Goal: Information Seeking & Learning: Learn about a topic

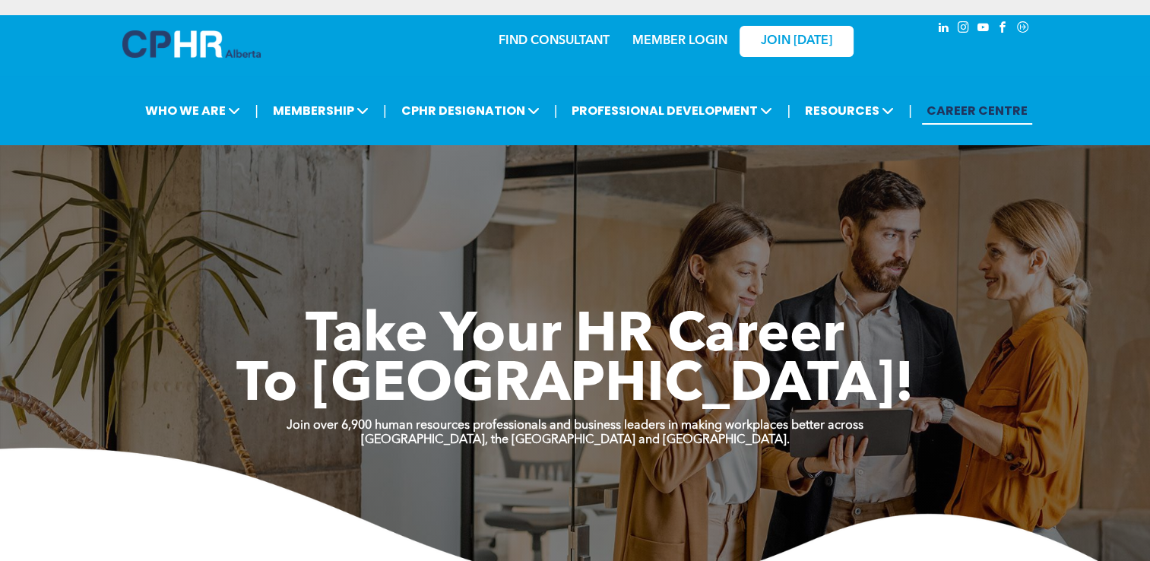
click at [662, 41] on link "MEMBER LOGIN" at bounding box center [679, 41] width 95 height 12
click at [697, 40] on link "MEMBER LOGIN" at bounding box center [679, 41] width 95 height 12
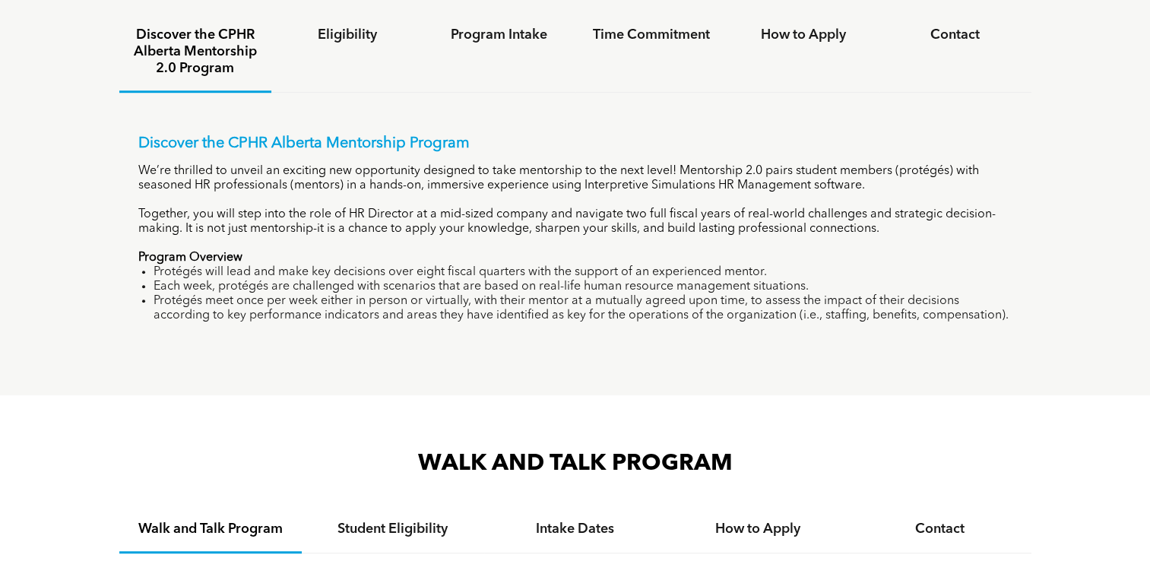
scroll to position [1067, 0]
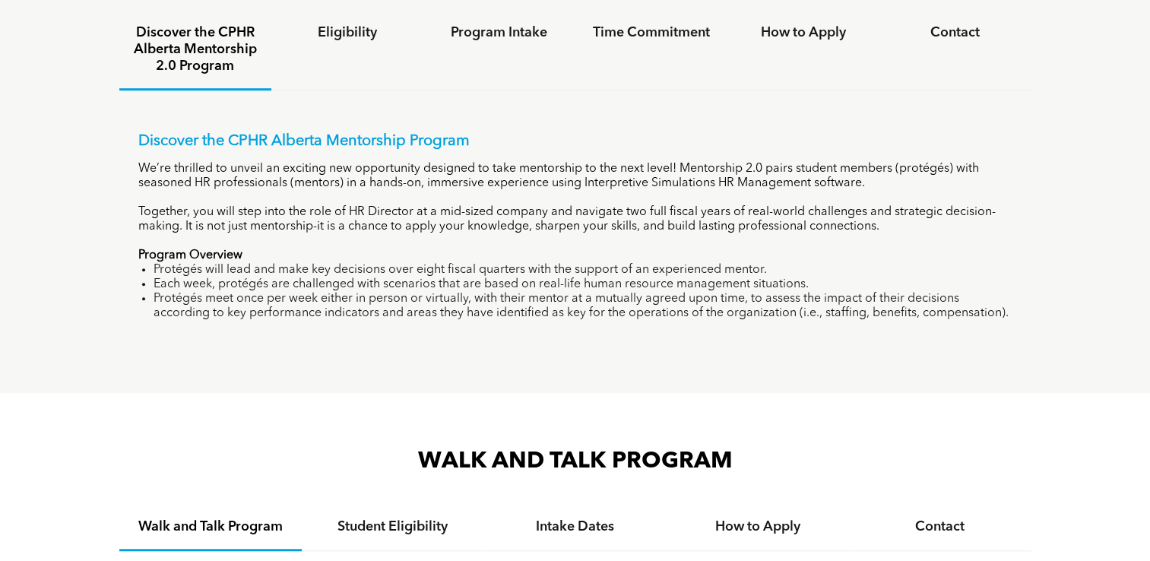
click at [219, 138] on p "Discover the CPHR Alberta Mentorship Program" at bounding box center [575, 141] width 874 height 18
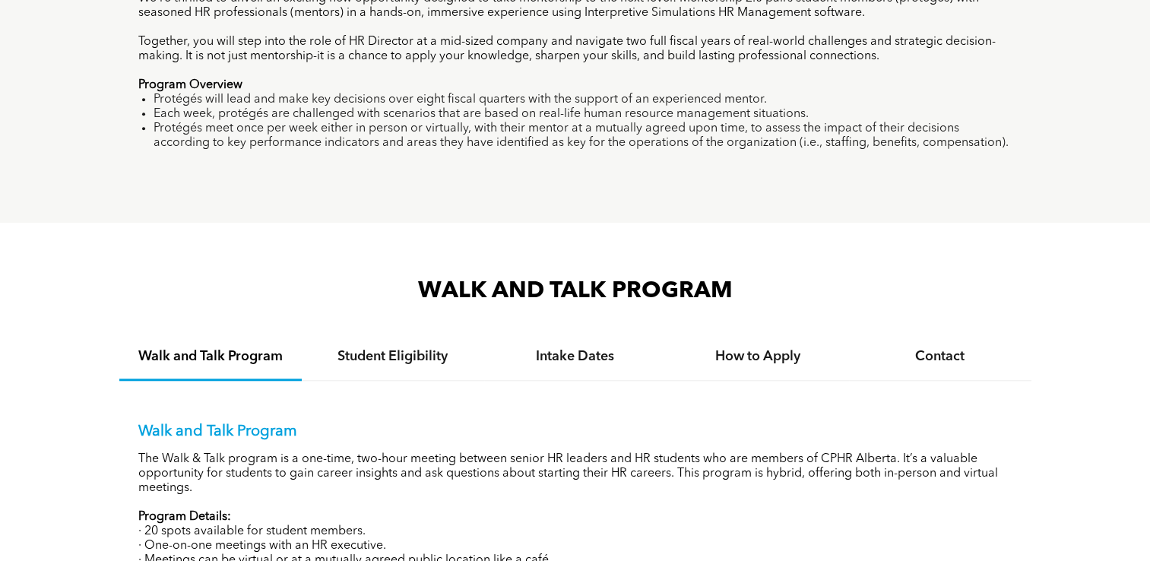
scroll to position [1236, 0]
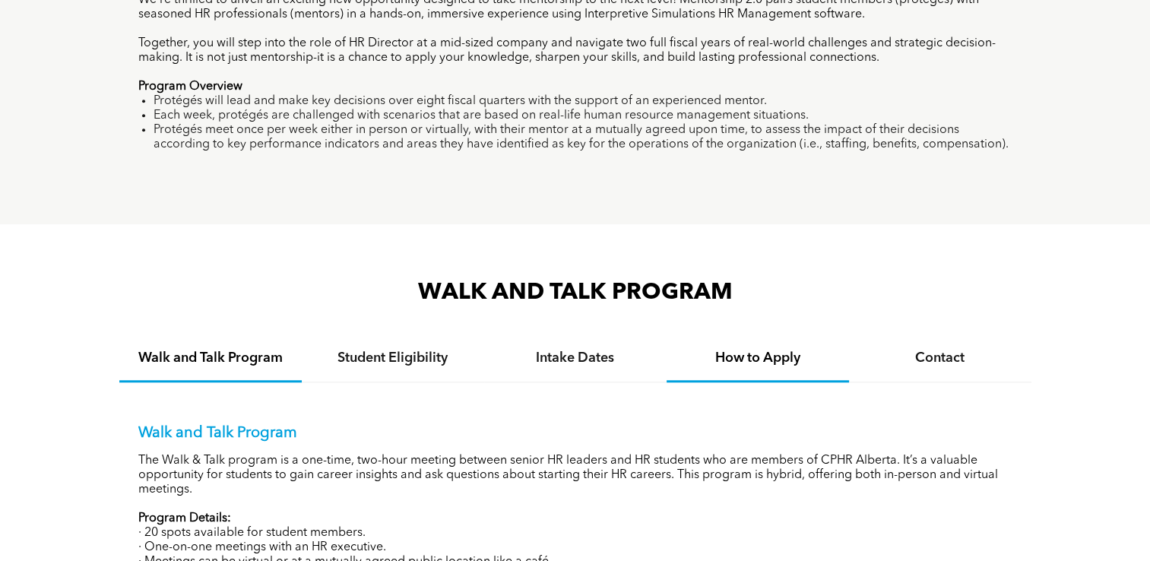
click at [56, 274] on div "WALK AND TALK PROGRAM Walk and Talk Program Student Eligibility Intake Dates Ho…" at bounding box center [575, 505] width 1150 height 562
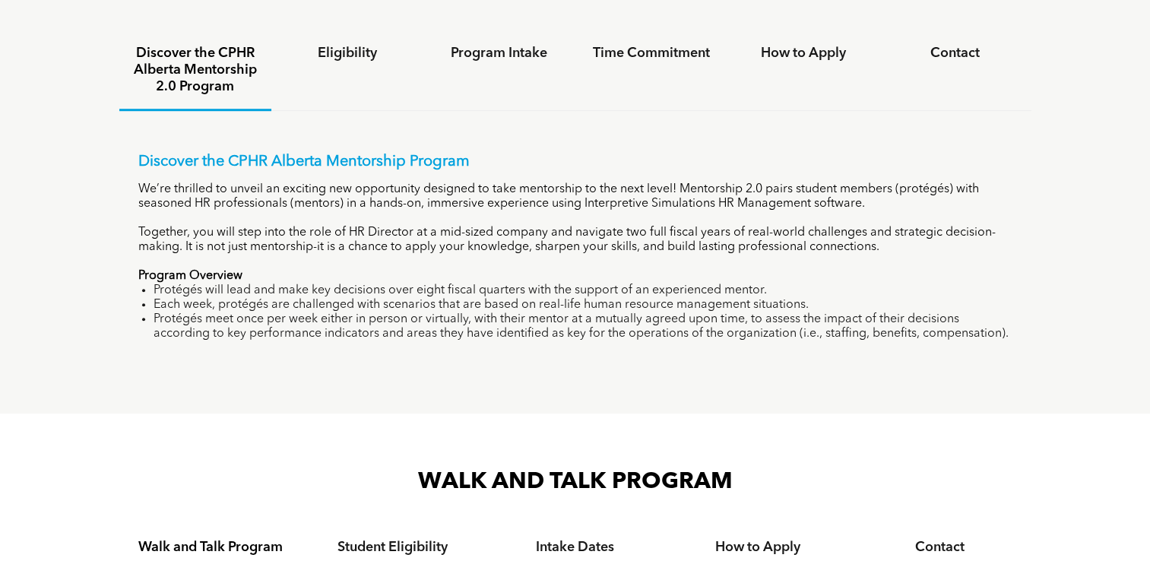
scroll to position [1043, 0]
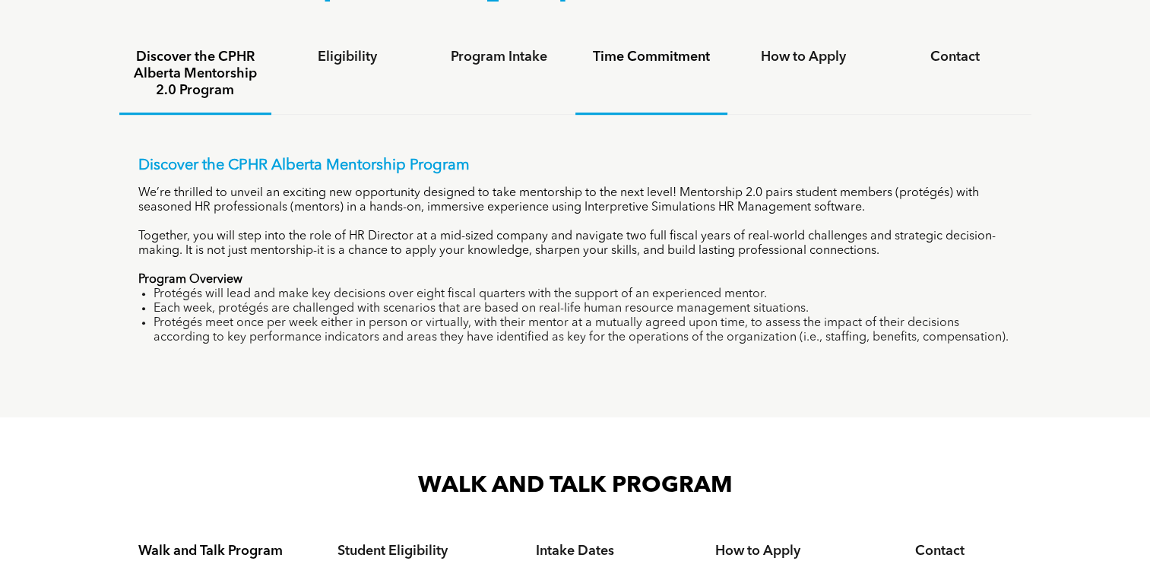
click at [640, 65] on div "Time Commitment" at bounding box center [651, 75] width 152 height 80
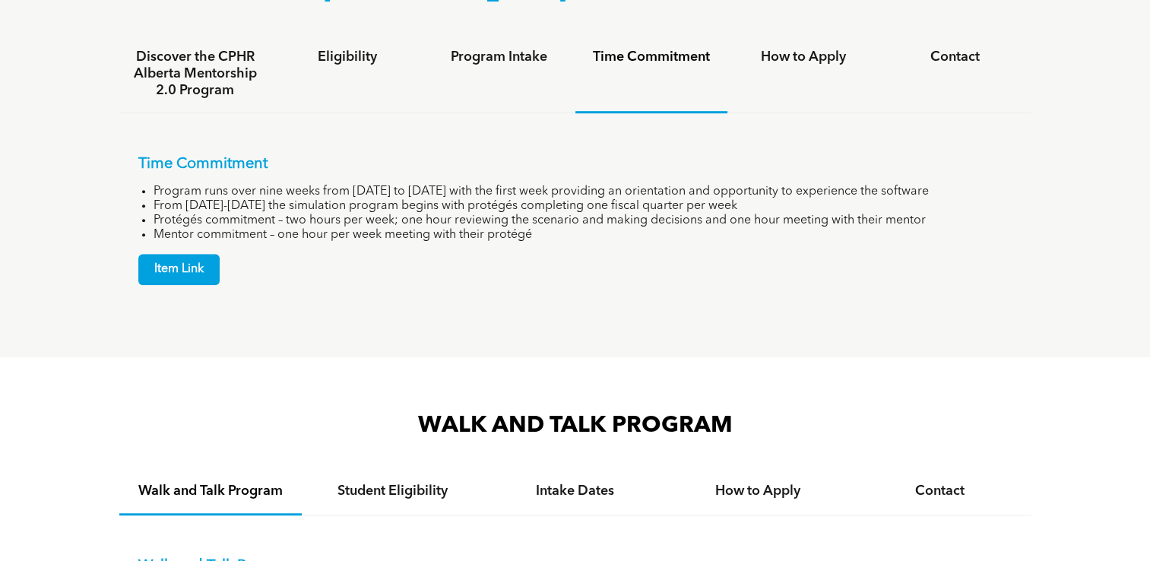
click at [640, 65] on div "Time Commitment" at bounding box center [651, 74] width 152 height 78
click at [750, 66] on div "How to Apply" at bounding box center [803, 74] width 152 height 78
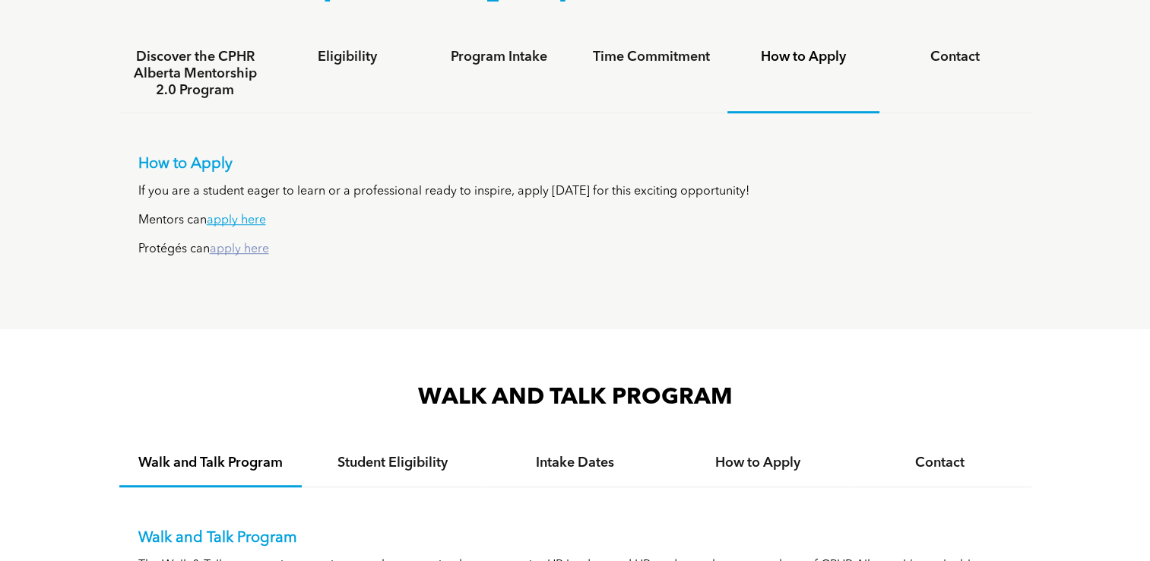
click at [258, 252] on link "apply here" at bounding box center [239, 249] width 59 height 12
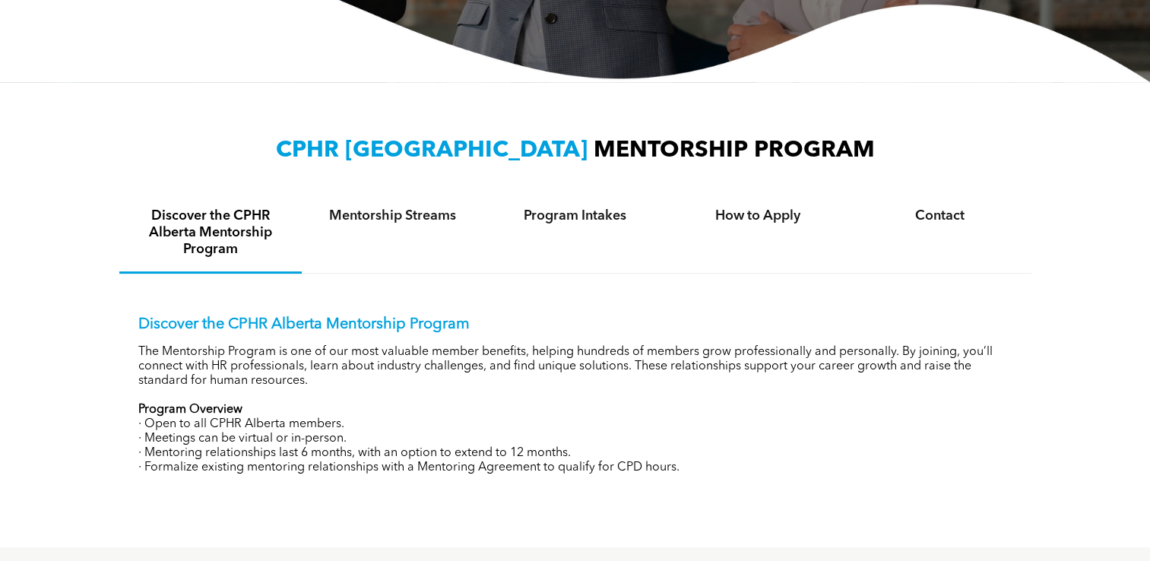
scroll to position [0, 0]
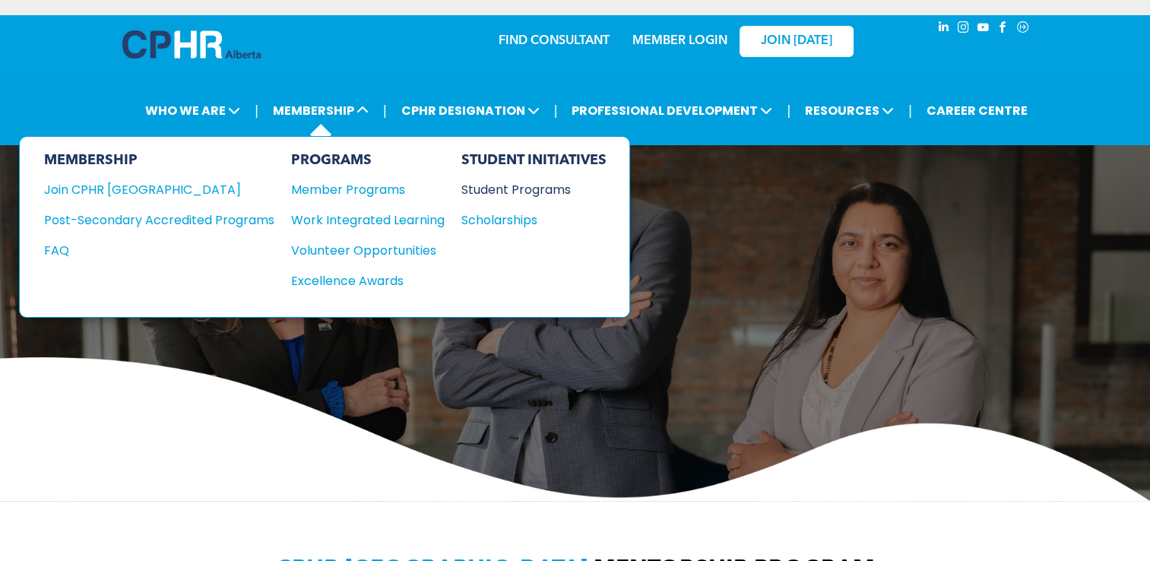
click at [477, 193] on div "Student Programs" at bounding box center [526, 189] width 131 height 19
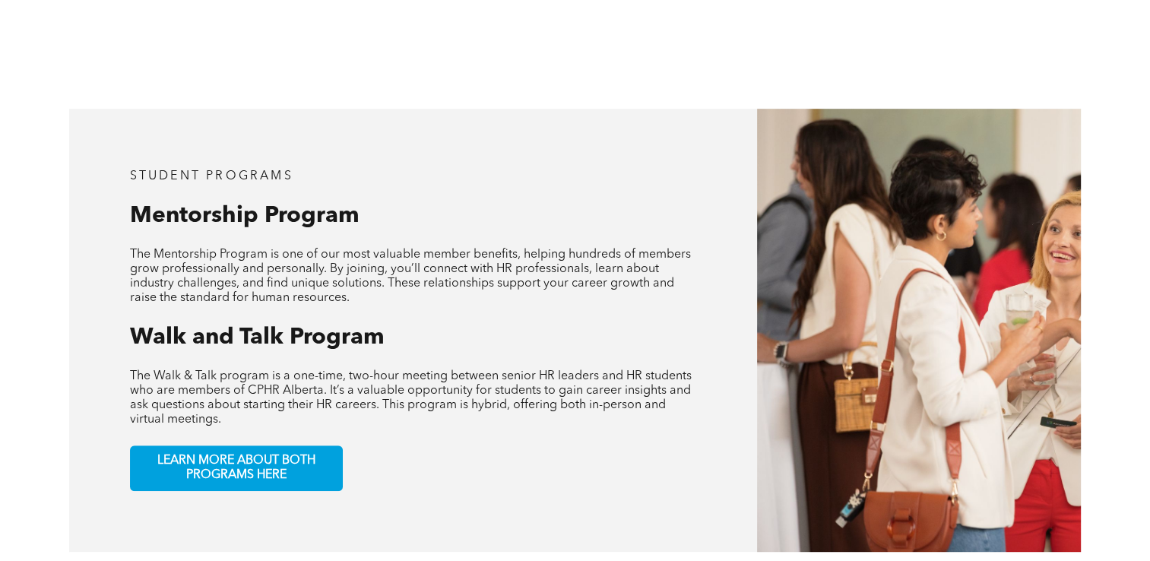
scroll to position [660, 0]
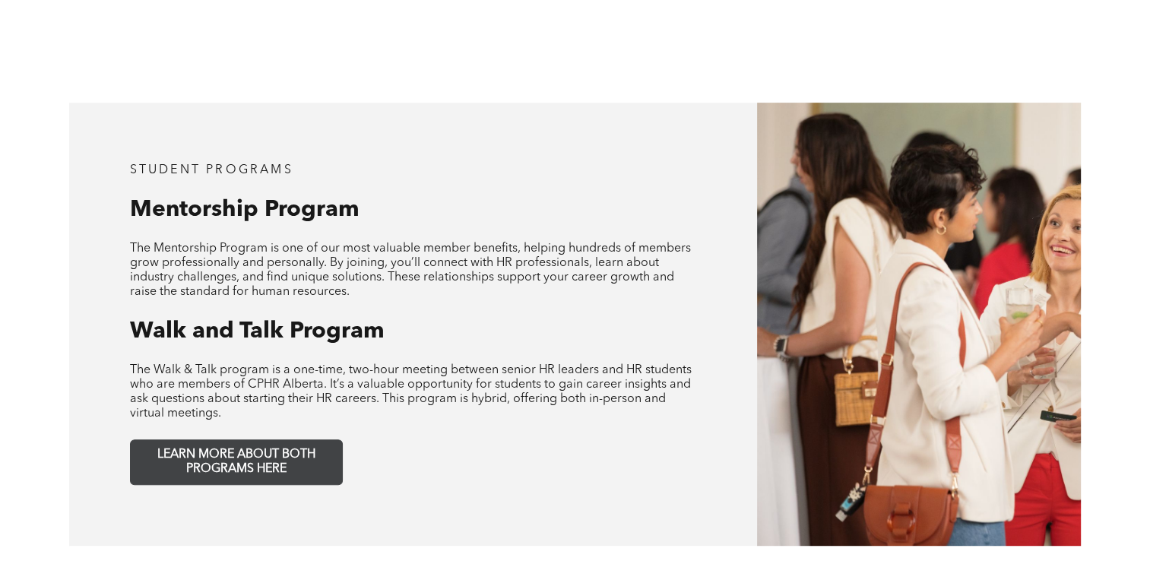
click at [274, 448] on span "LEARN MORE ABOUT BOTH PROGRAMS HERE" at bounding box center [236, 462] width 201 height 29
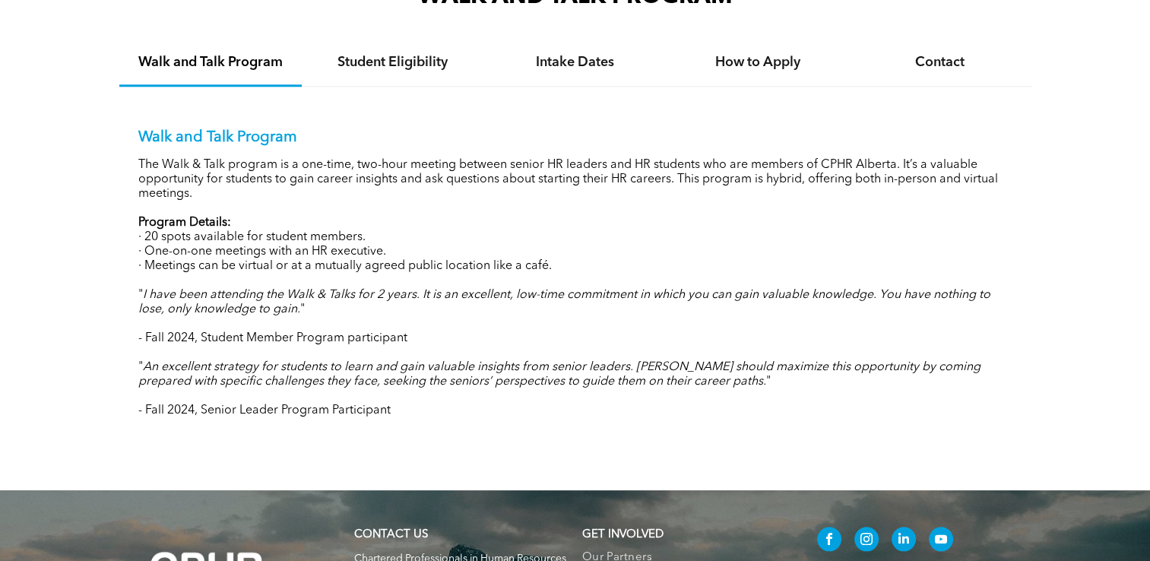
scroll to position [1509, 0]
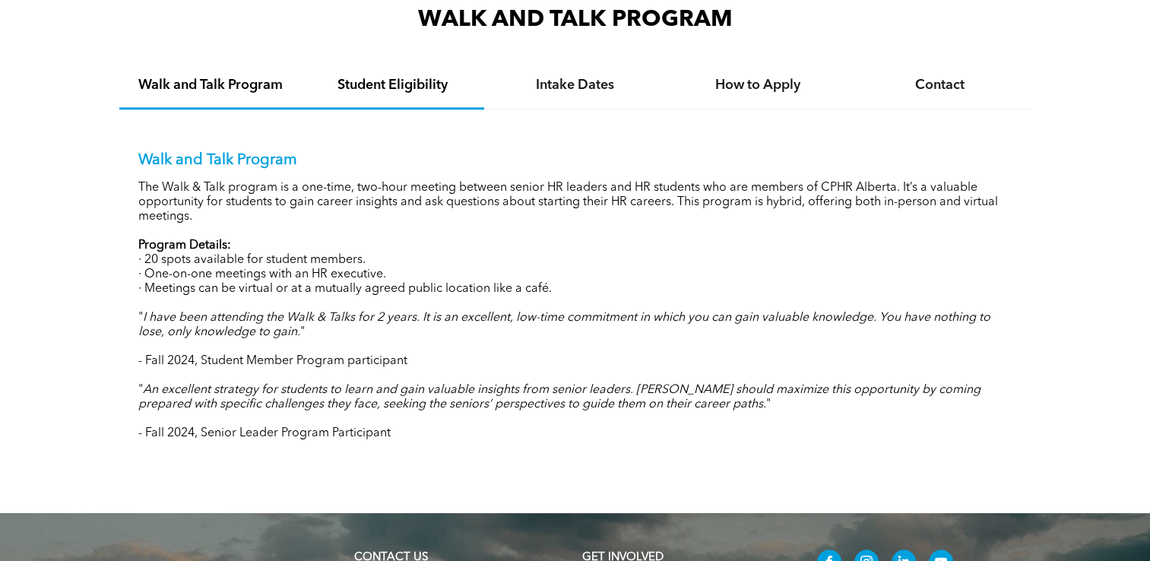
click at [418, 74] on div "Student Eligibility" at bounding box center [393, 86] width 182 height 46
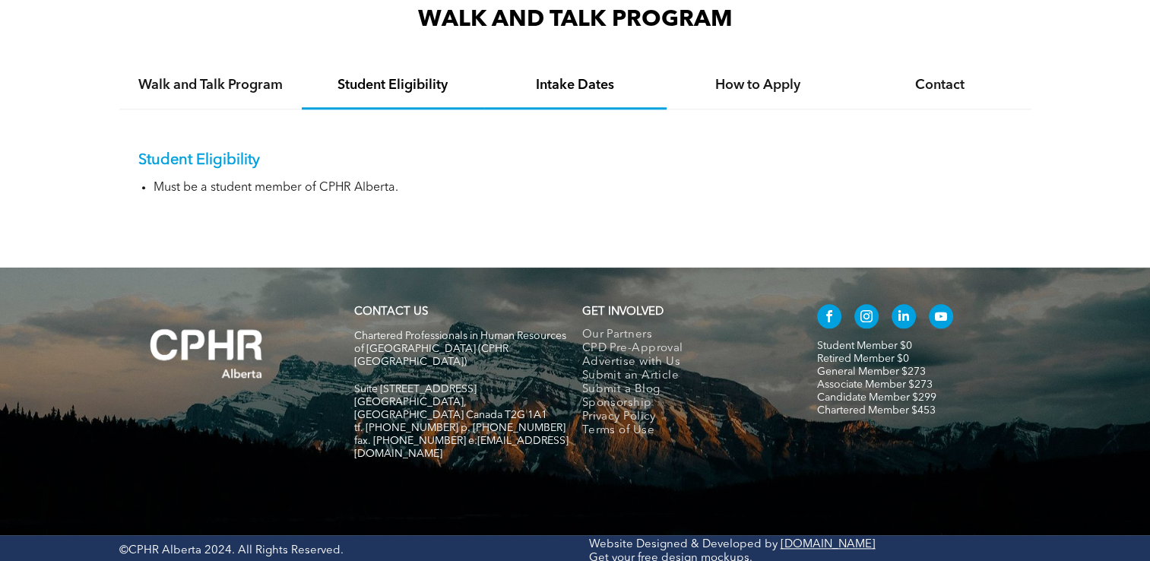
click at [623, 97] on div "Intake Dates" at bounding box center [575, 86] width 182 height 46
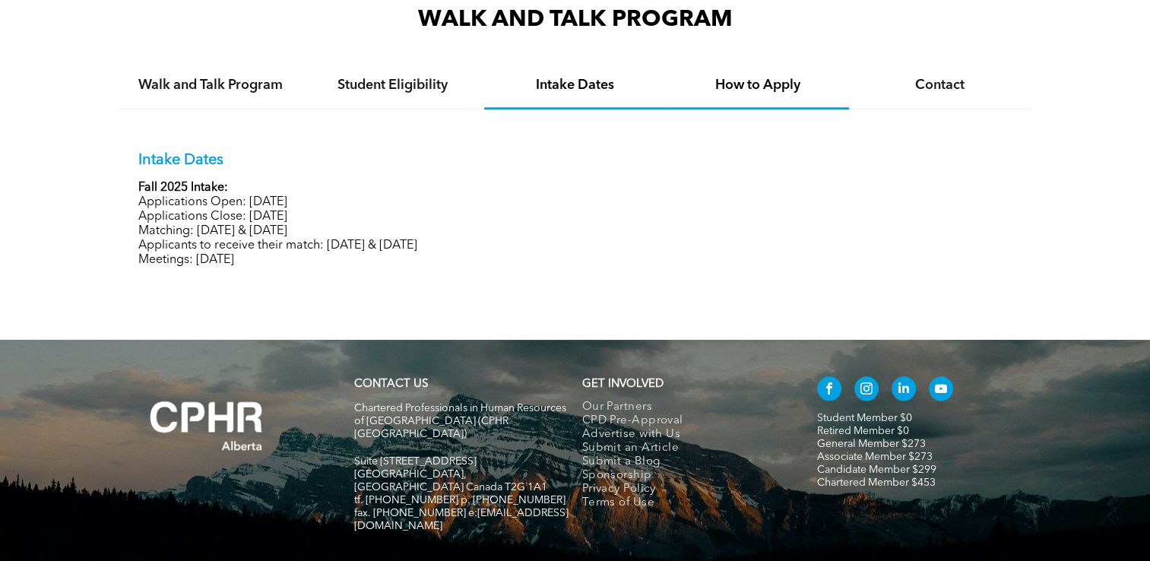
click at [715, 90] on h4 "How to Apply" at bounding box center [757, 85] width 155 height 17
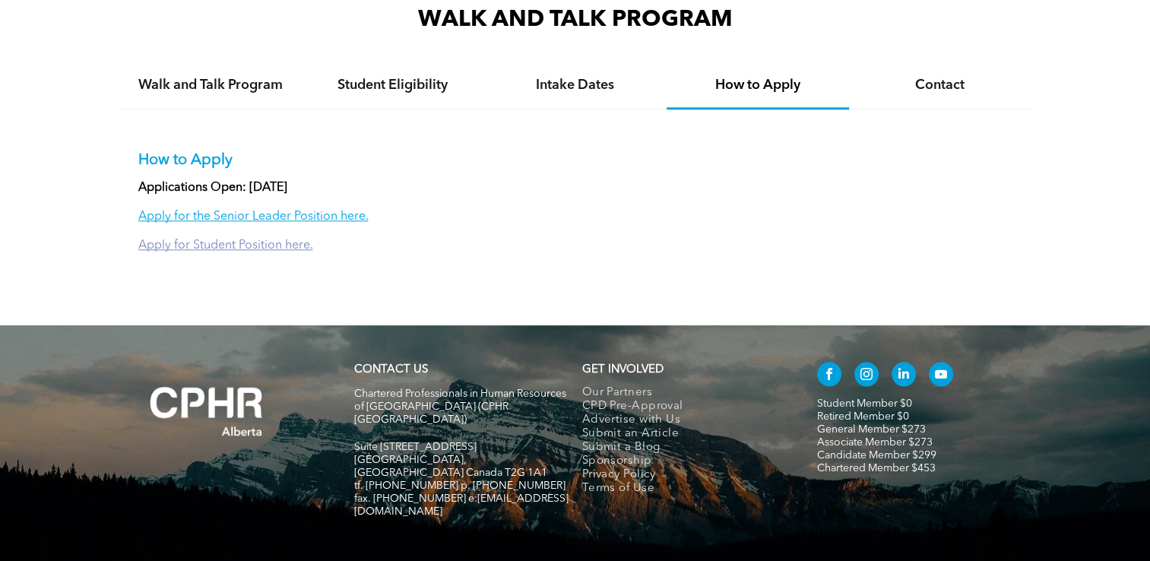
click at [286, 245] on link "Apply for Student Position here." at bounding box center [225, 245] width 175 height 12
click at [231, 98] on div "Walk and Talk Program" at bounding box center [210, 86] width 182 height 46
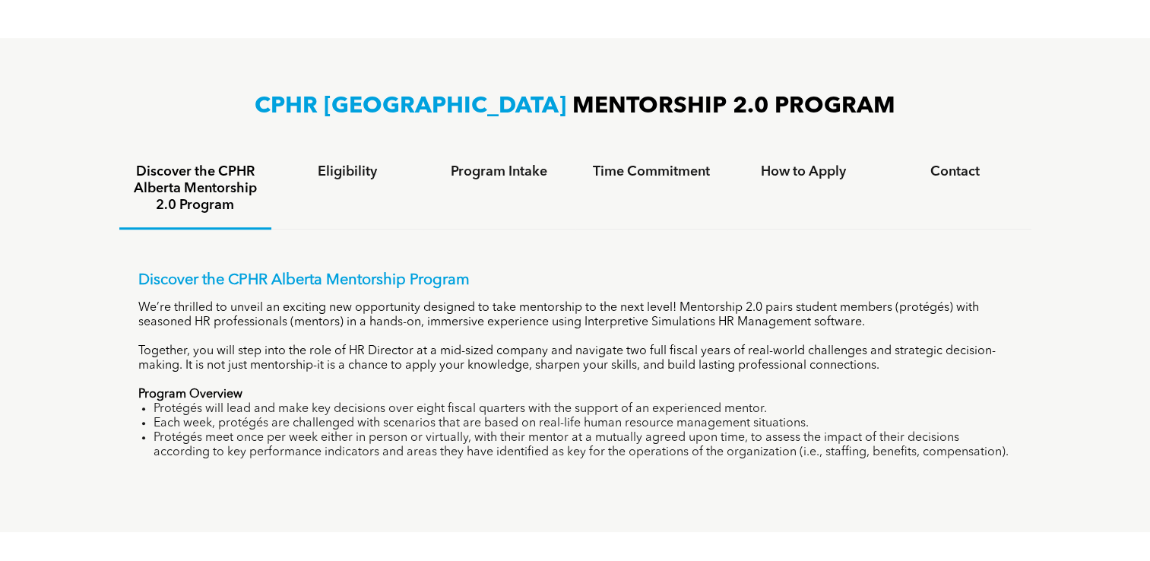
scroll to position [924, 0]
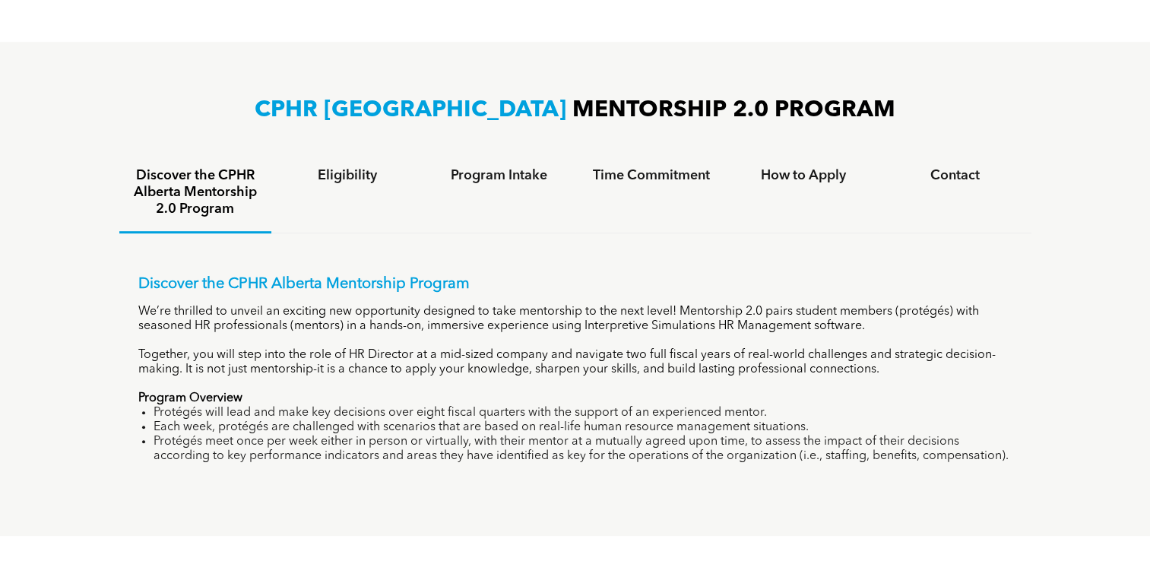
click at [205, 300] on div "Discover the CPHR Alberta Mentorship Program We’re thrilled to unveil an exciti…" at bounding box center [575, 369] width 874 height 189
click at [199, 286] on p "Discover the CPHR Alberta Mentorship Program" at bounding box center [575, 284] width 874 height 18
click at [165, 188] on h4 "Discover the CPHR Alberta Mentorship 2.0 Program" at bounding box center [195, 192] width 125 height 50
click at [388, 187] on div "Eligibility" at bounding box center [347, 194] width 152 height 80
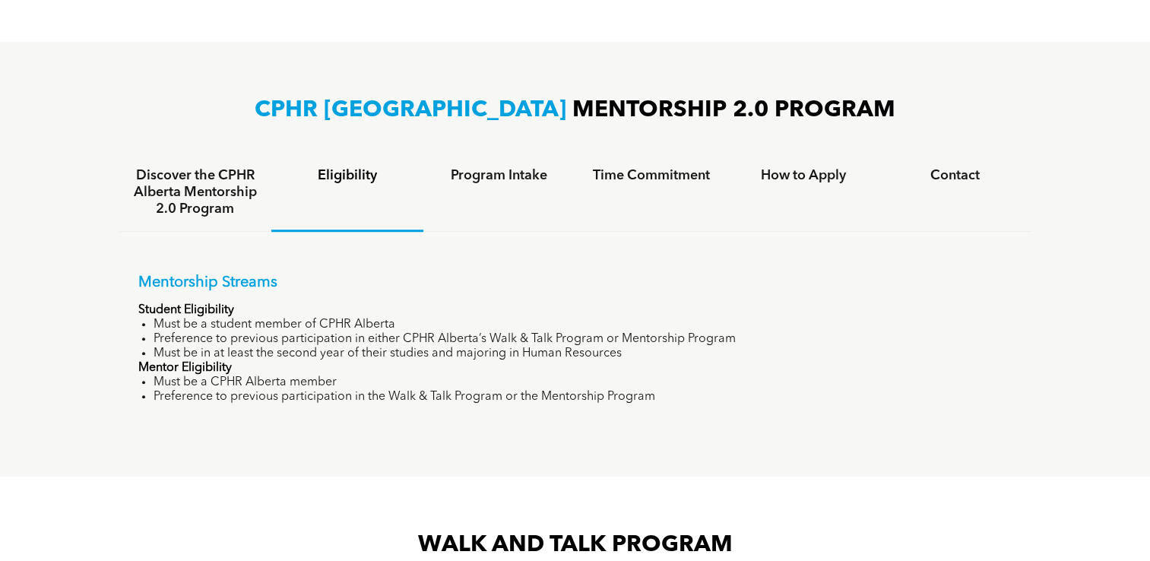
click at [517, 167] on h4 "Program Intake" at bounding box center [499, 175] width 125 height 17
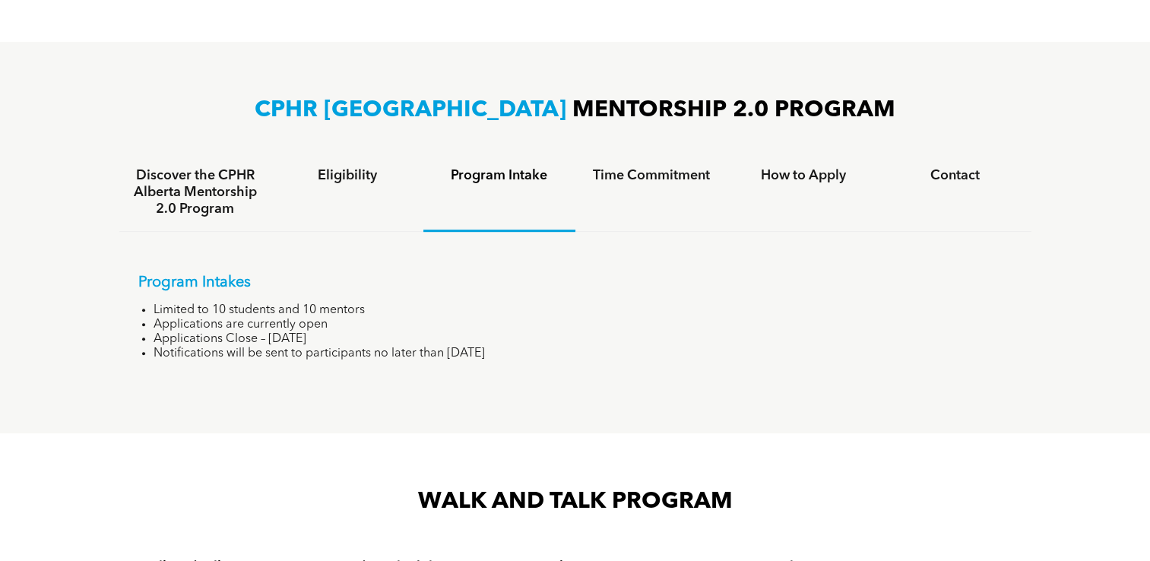
click at [647, 192] on div "Time Commitment" at bounding box center [651, 193] width 152 height 78
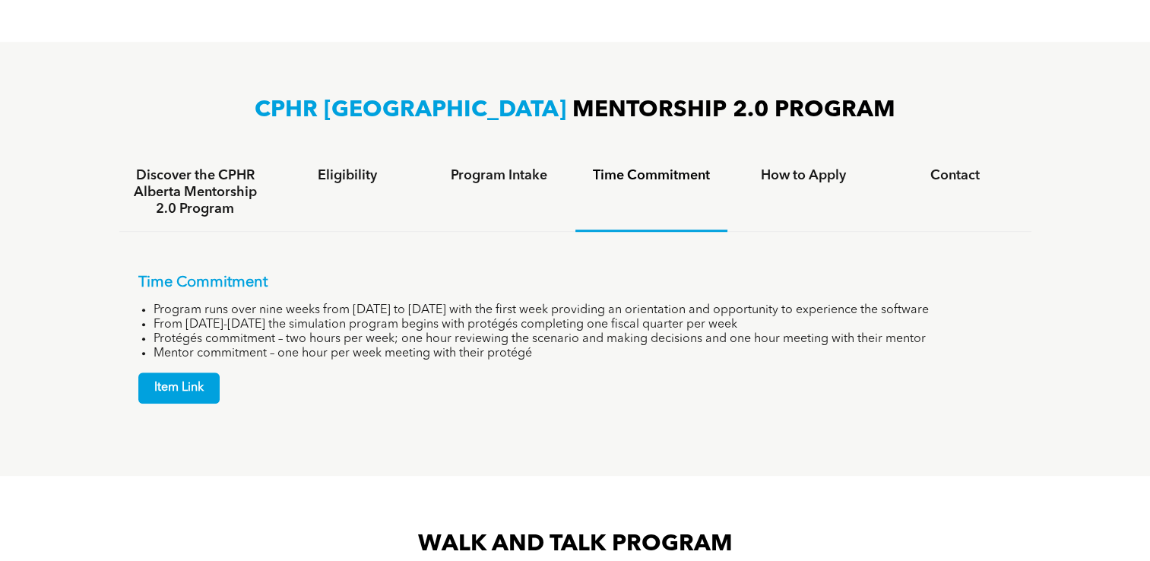
click at [836, 190] on div "How to Apply" at bounding box center [803, 193] width 152 height 78
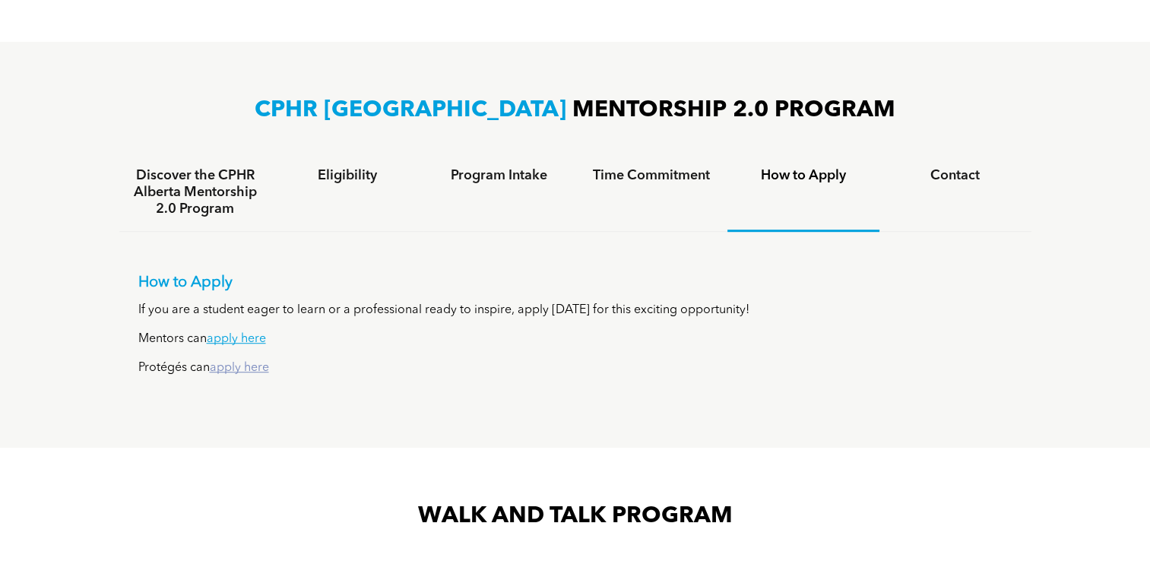
click at [234, 368] on link "apply here" at bounding box center [239, 368] width 59 height 12
click at [967, 171] on h4 "Contact" at bounding box center [955, 175] width 125 height 17
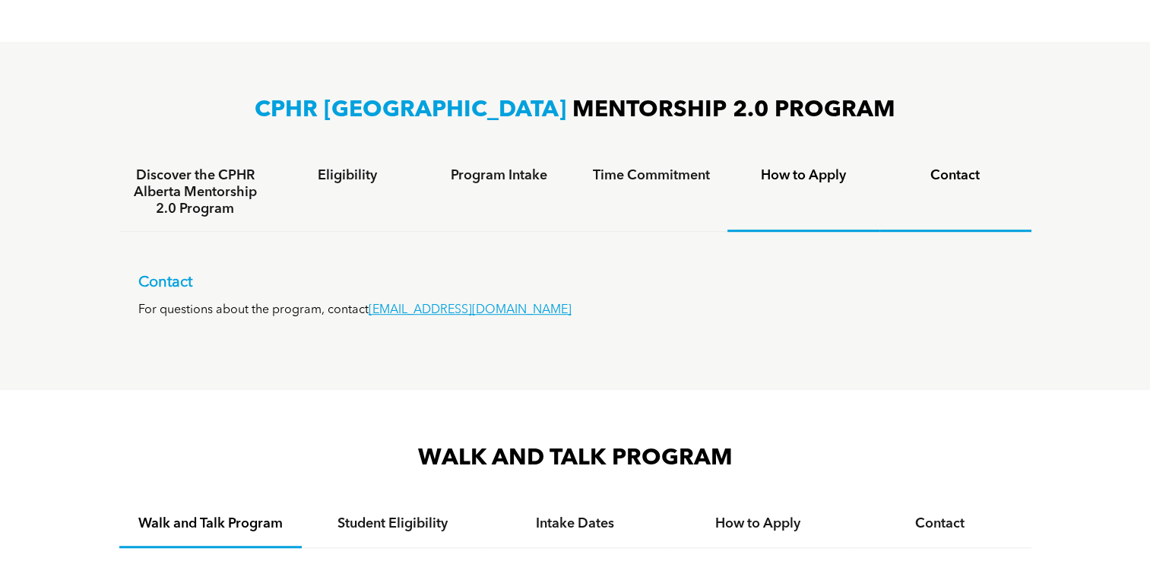
click at [815, 211] on div "How to Apply" at bounding box center [803, 193] width 152 height 78
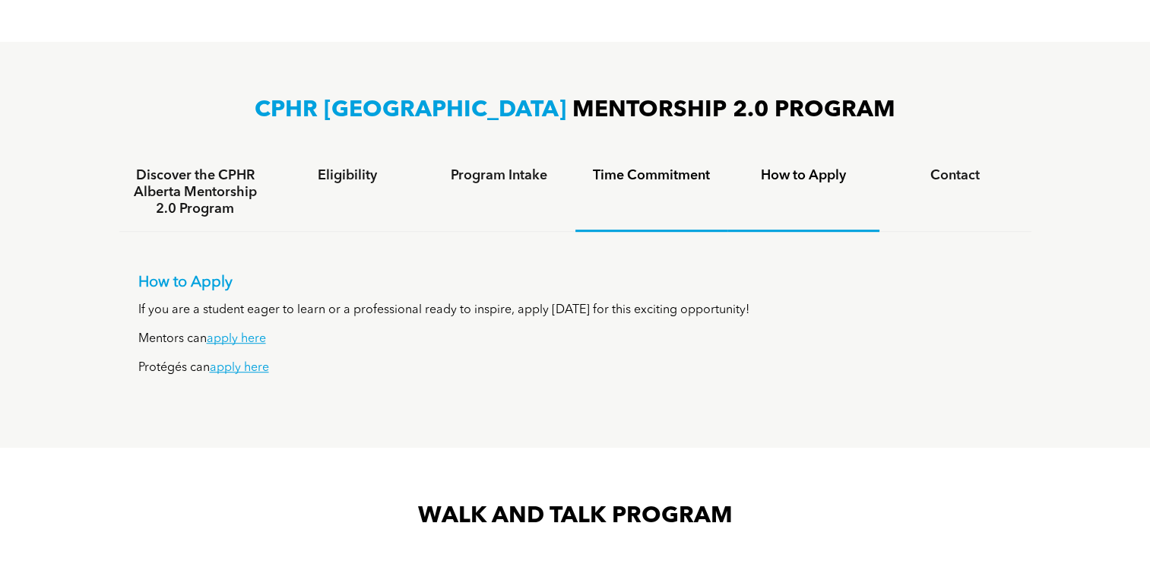
click at [682, 209] on div "Time Commitment" at bounding box center [651, 193] width 152 height 78
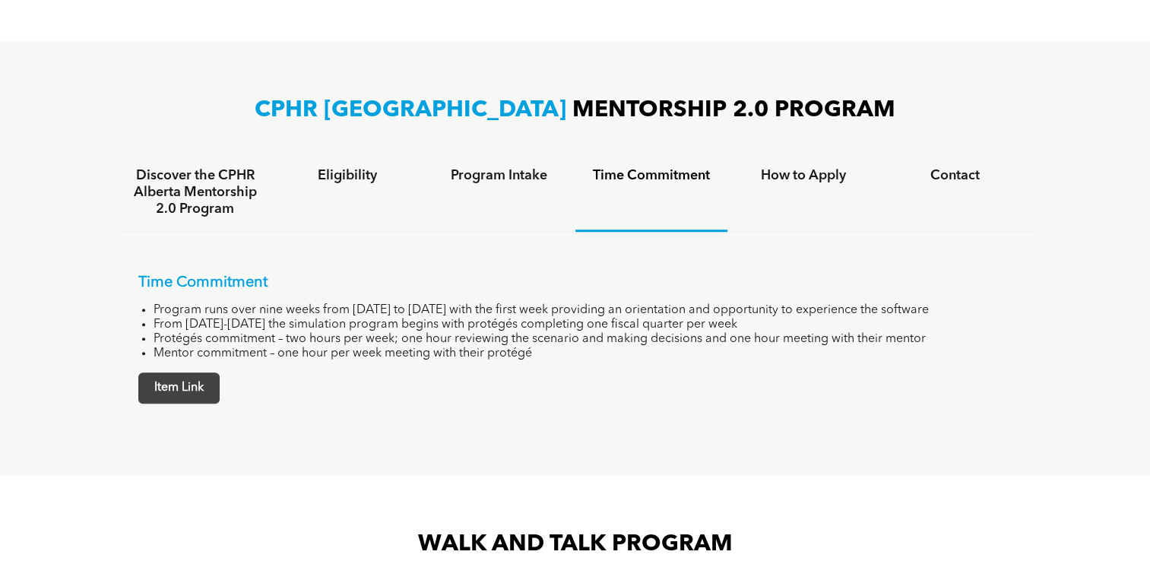
click at [201, 378] on span "Item Link" at bounding box center [179, 388] width 80 height 30
click at [201, 380] on span "Item Link" at bounding box center [179, 388] width 80 height 30
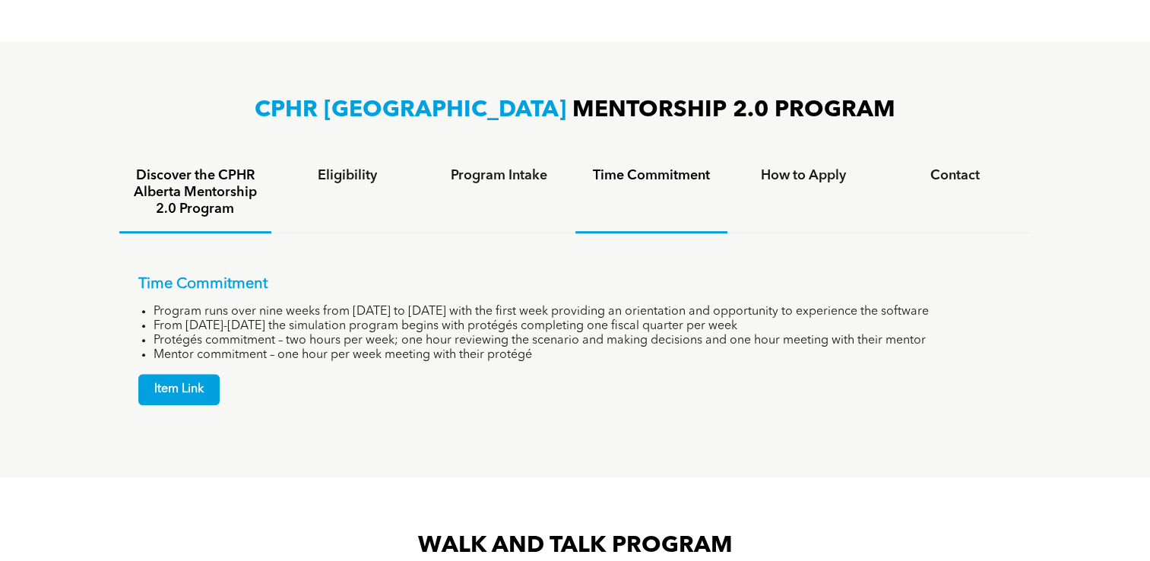
click at [242, 193] on h4 "Discover the CPHR Alberta Mentorship 2.0 Program" at bounding box center [195, 192] width 125 height 50
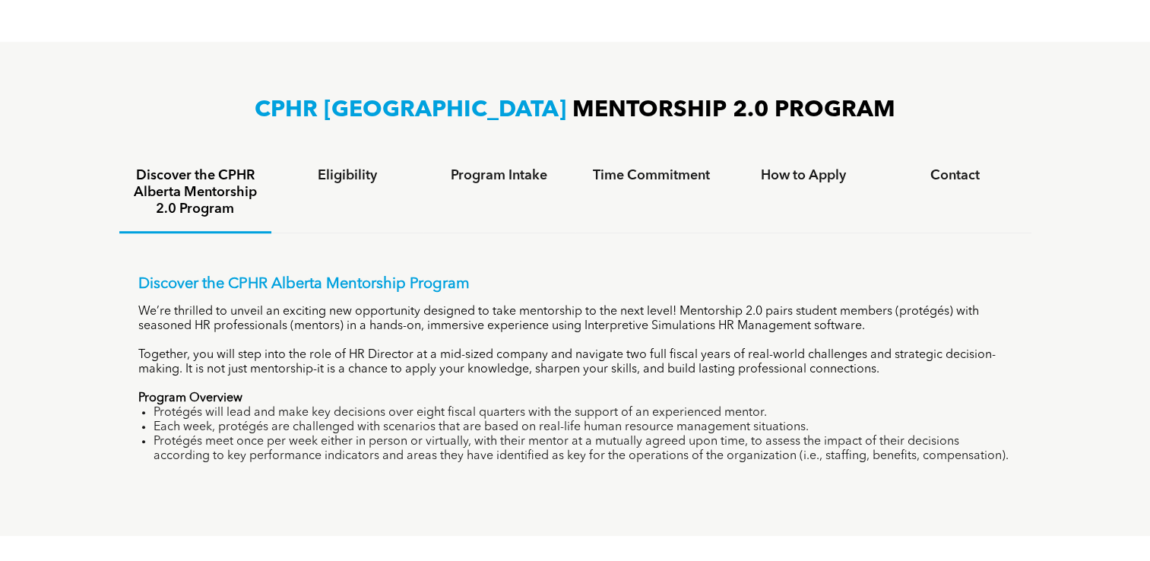
click at [152, 292] on div "Discover the CPHR Alberta Mentorship Program We’re thrilled to unveil an exciti…" at bounding box center [575, 369] width 874 height 189
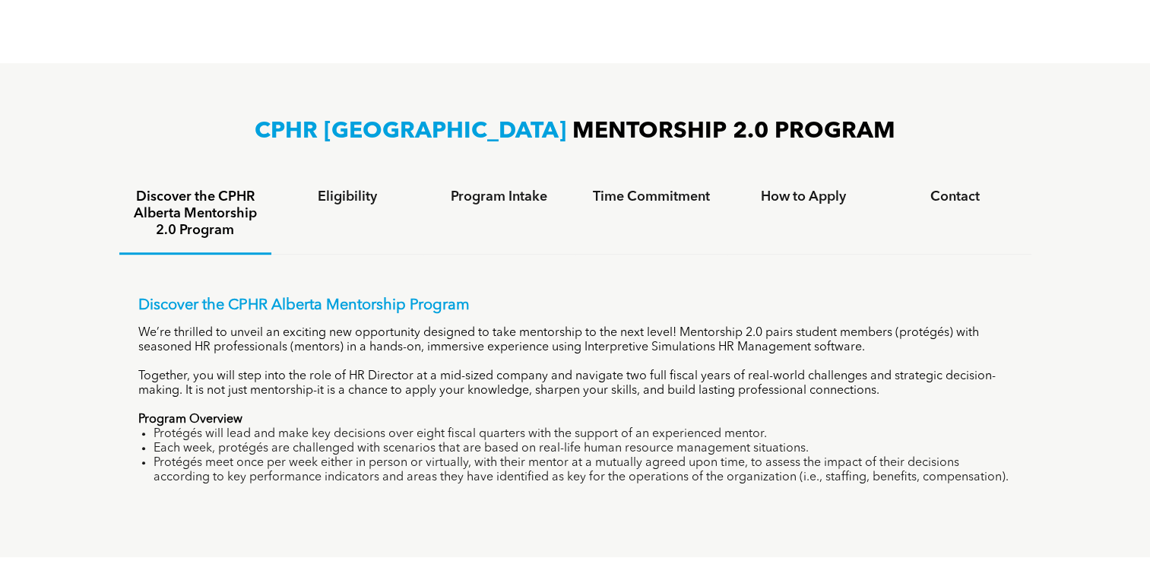
scroll to position [903, 0]
click at [357, 215] on div "Eligibility" at bounding box center [347, 215] width 152 height 80
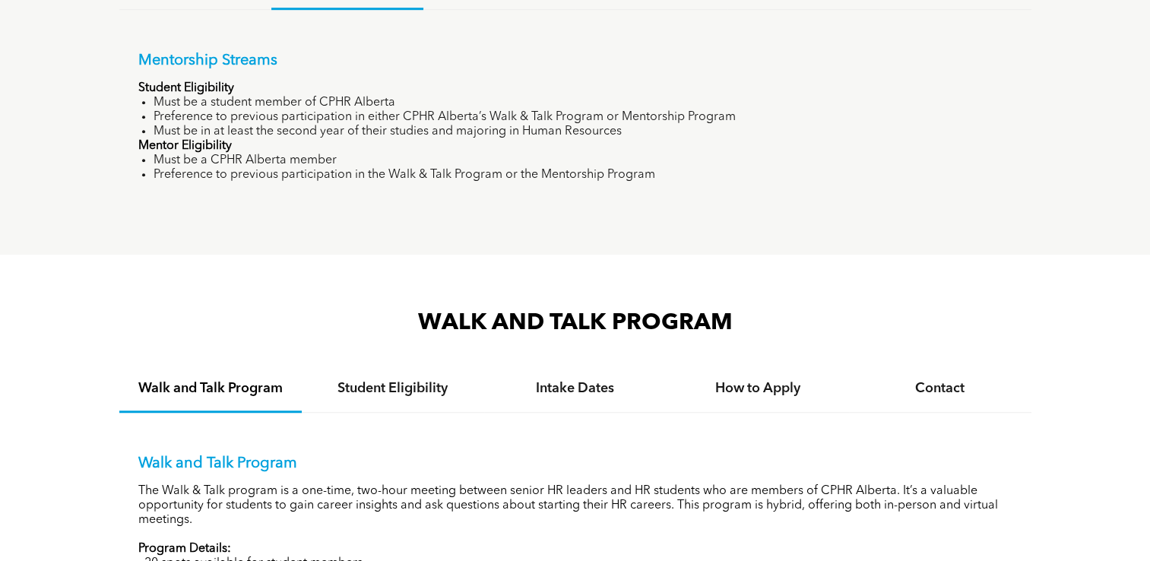
scroll to position [1183, 0]
